Goal: Transaction & Acquisition: Purchase product/service

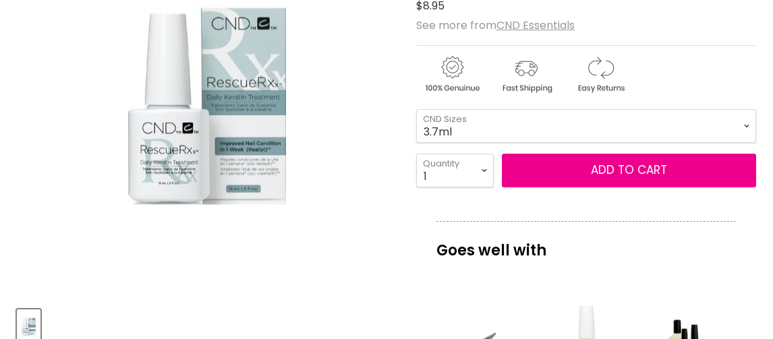
scroll to position [288, 0]
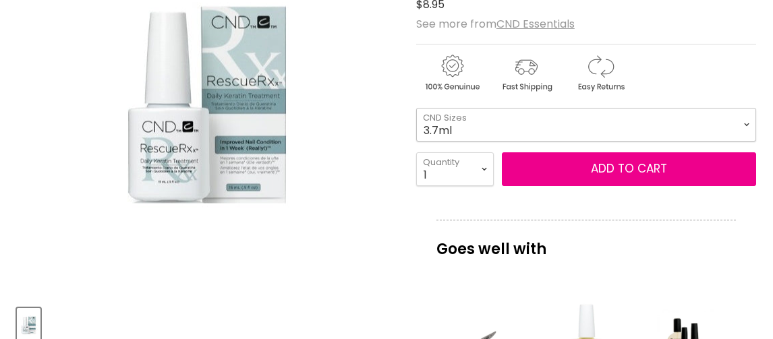
click at [456, 119] on select "3.7ml 15ml" at bounding box center [586, 125] width 340 height 34
click at [416, 108] on select "3.7ml 15ml" at bounding box center [586, 125] width 340 height 34
select select "15ml"
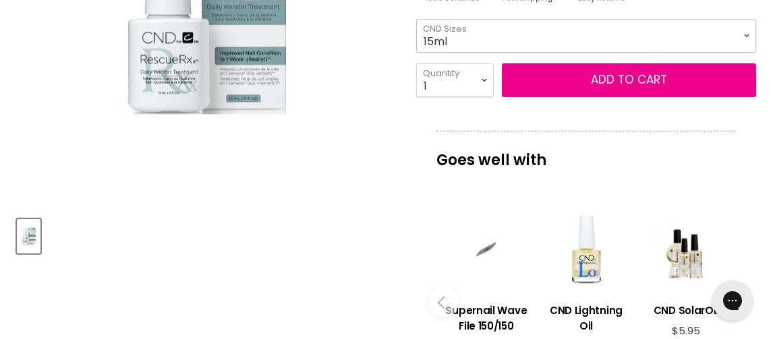
scroll to position [326, 0]
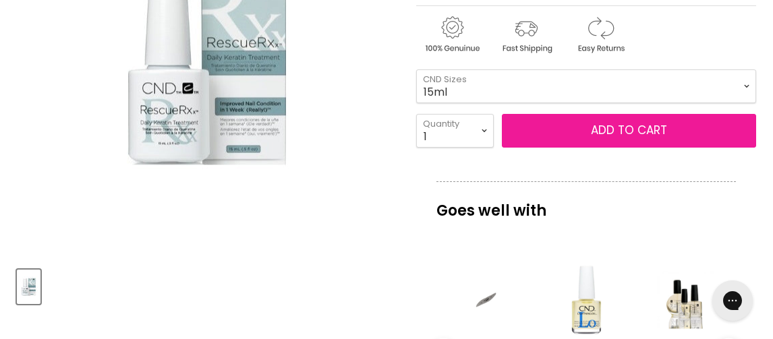
click at [579, 138] on button "Add to cart" at bounding box center [629, 131] width 254 height 34
click at [637, 134] on button "Add to cart" at bounding box center [629, 131] width 254 height 34
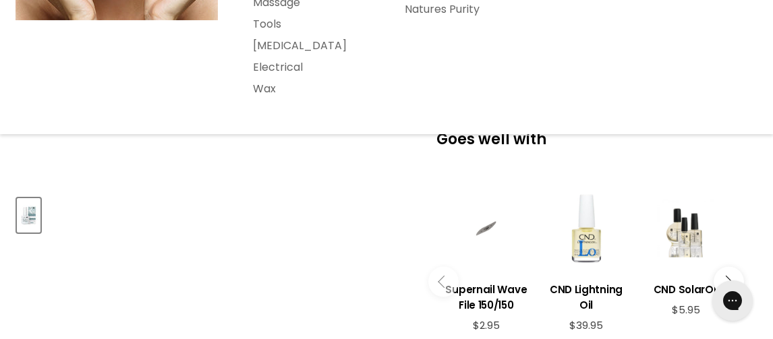
scroll to position [440, 0]
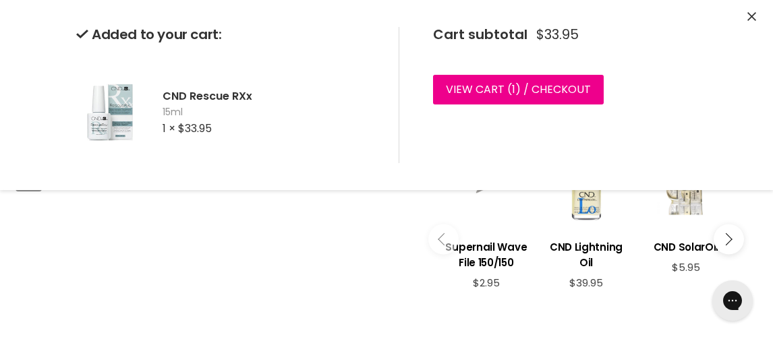
click at [747, 18] on icon "Close" at bounding box center [751, 16] width 9 height 9
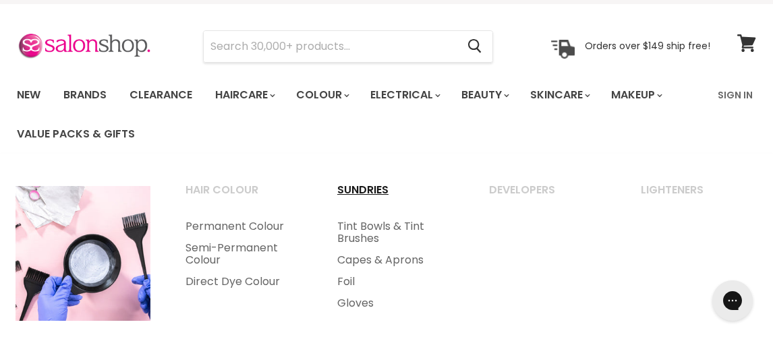
scroll to position [81, 0]
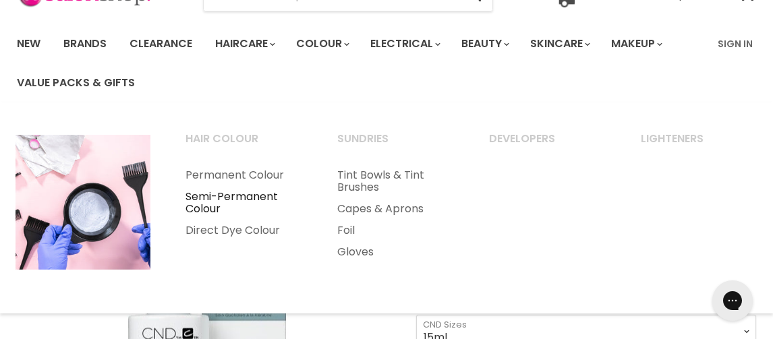
click at [260, 198] on link "Semi-Permanent Colour" at bounding box center [243, 203] width 149 height 34
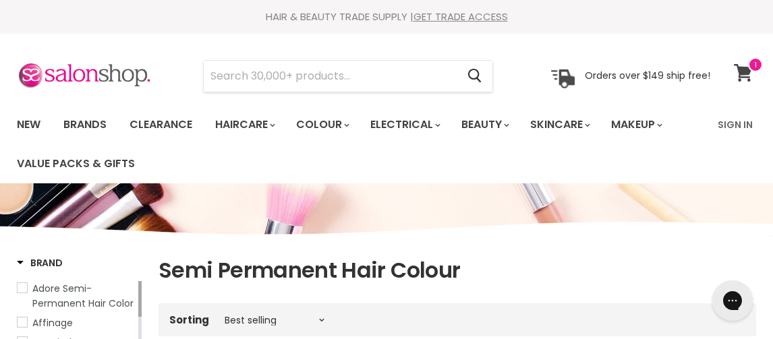
click at [740, 70] on icon at bounding box center [742, 73] width 18 height 18
